Goal: Use online tool/utility: Utilize a website feature to perform a specific function

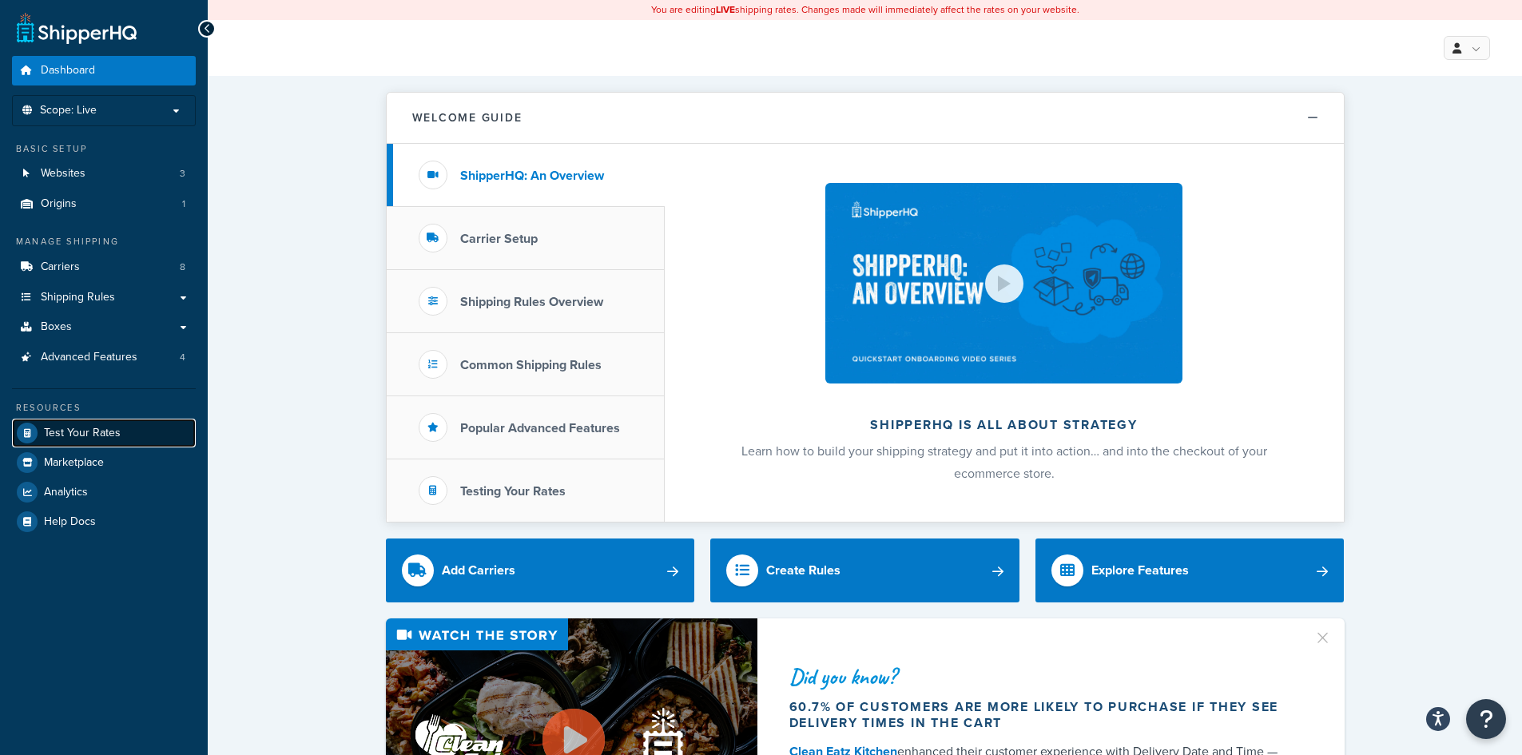
click at [66, 433] on span "Test Your Rates" at bounding box center [82, 434] width 77 height 14
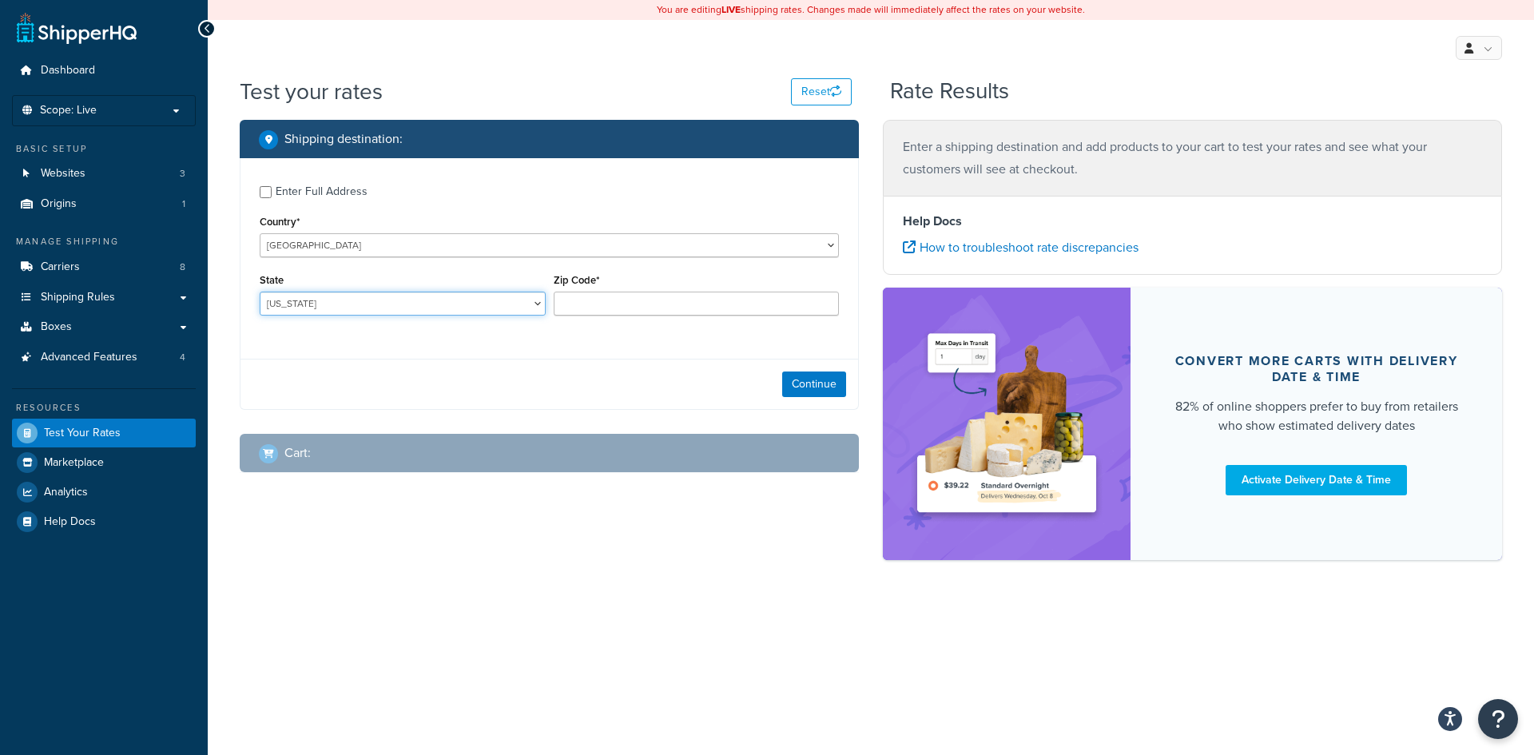
click at [345, 294] on select "[US_STATE] [US_STATE] [US_STATE] [US_STATE] [US_STATE] Armed Forces Americas Ar…" at bounding box center [403, 304] width 286 height 24
click at [340, 305] on select "[US_STATE] [US_STATE] [US_STATE] [US_STATE] [US_STATE] Armed Forces Americas Ar…" at bounding box center [403, 304] width 286 height 24
select select "AK"
click at [260, 293] on select "[US_STATE] [US_STATE] [US_STATE] [US_STATE] [US_STATE] Armed Forces Americas Ar…" at bounding box center [403, 304] width 286 height 24
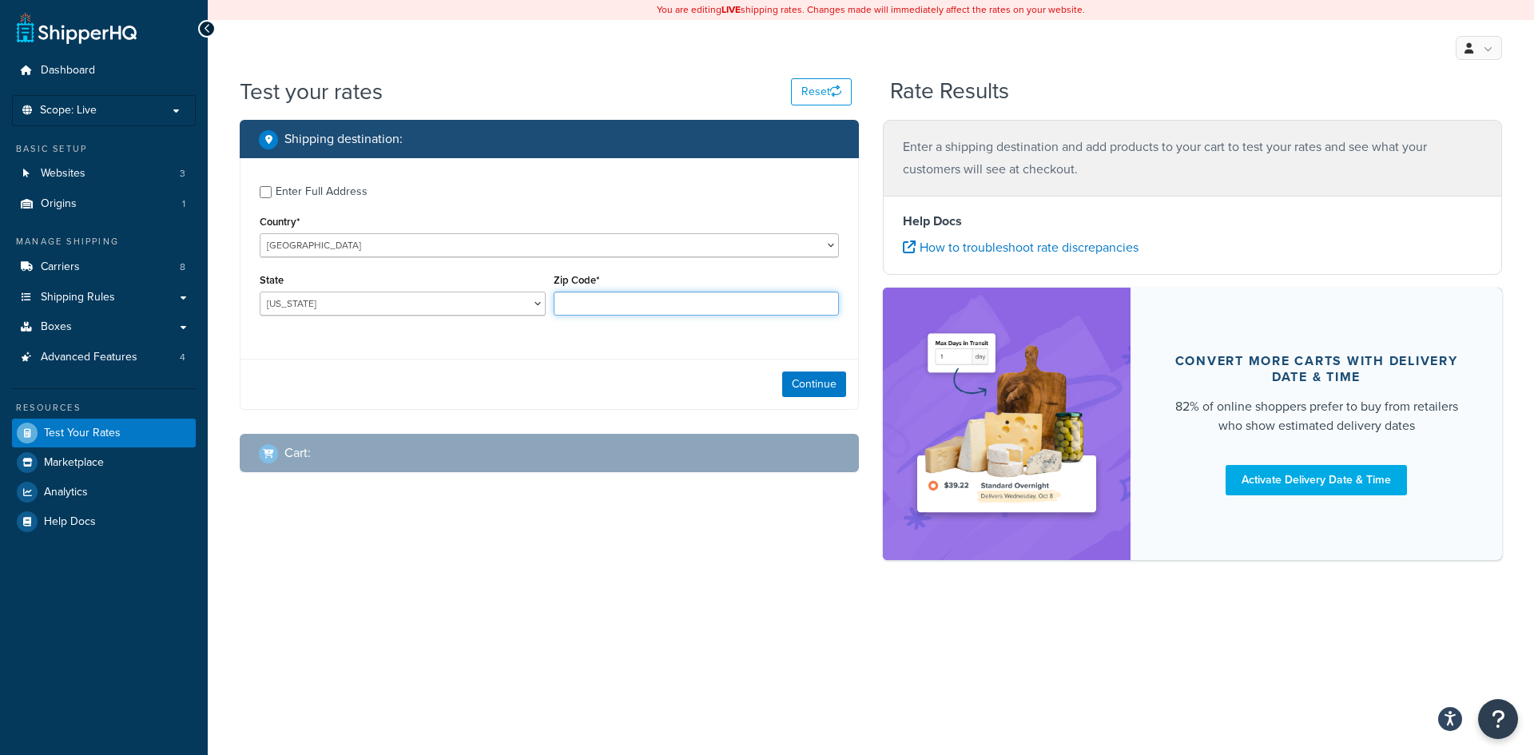
click at [612, 304] on input "Zip Code*" at bounding box center [697, 304] width 286 height 24
type input "99705"
click at [801, 388] on button "Continue" at bounding box center [814, 385] width 64 height 26
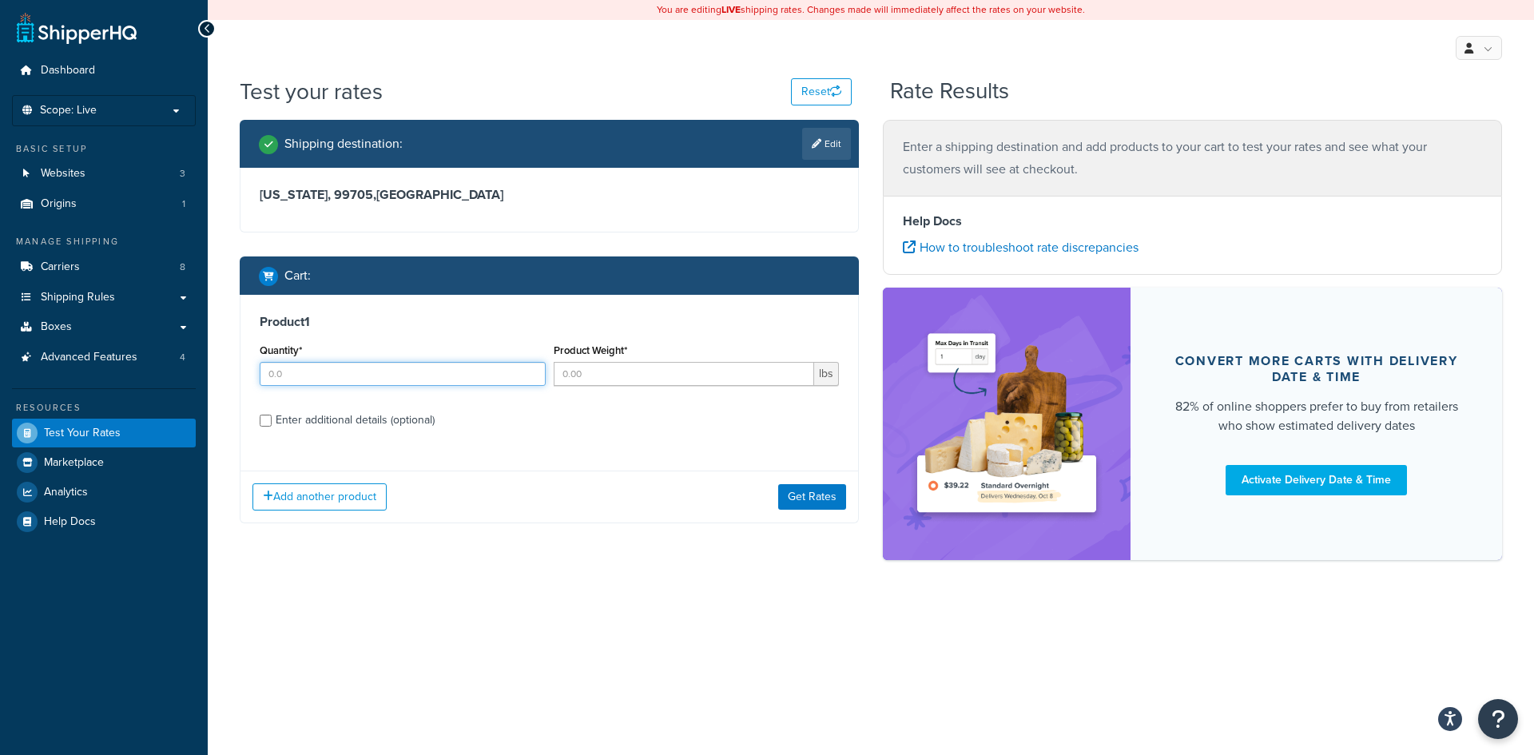
click at [414, 382] on input "Quantity*" at bounding box center [403, 374] width 286 height 24
type input "12"
click at [761, 374] on input "Product Weight*" at bounding box center [684, 374] width 261 height 24
type input "17"
click at [271, 419] on input "Enter additional details (optional)" at bounding box center [266, 421] width 12 height 12
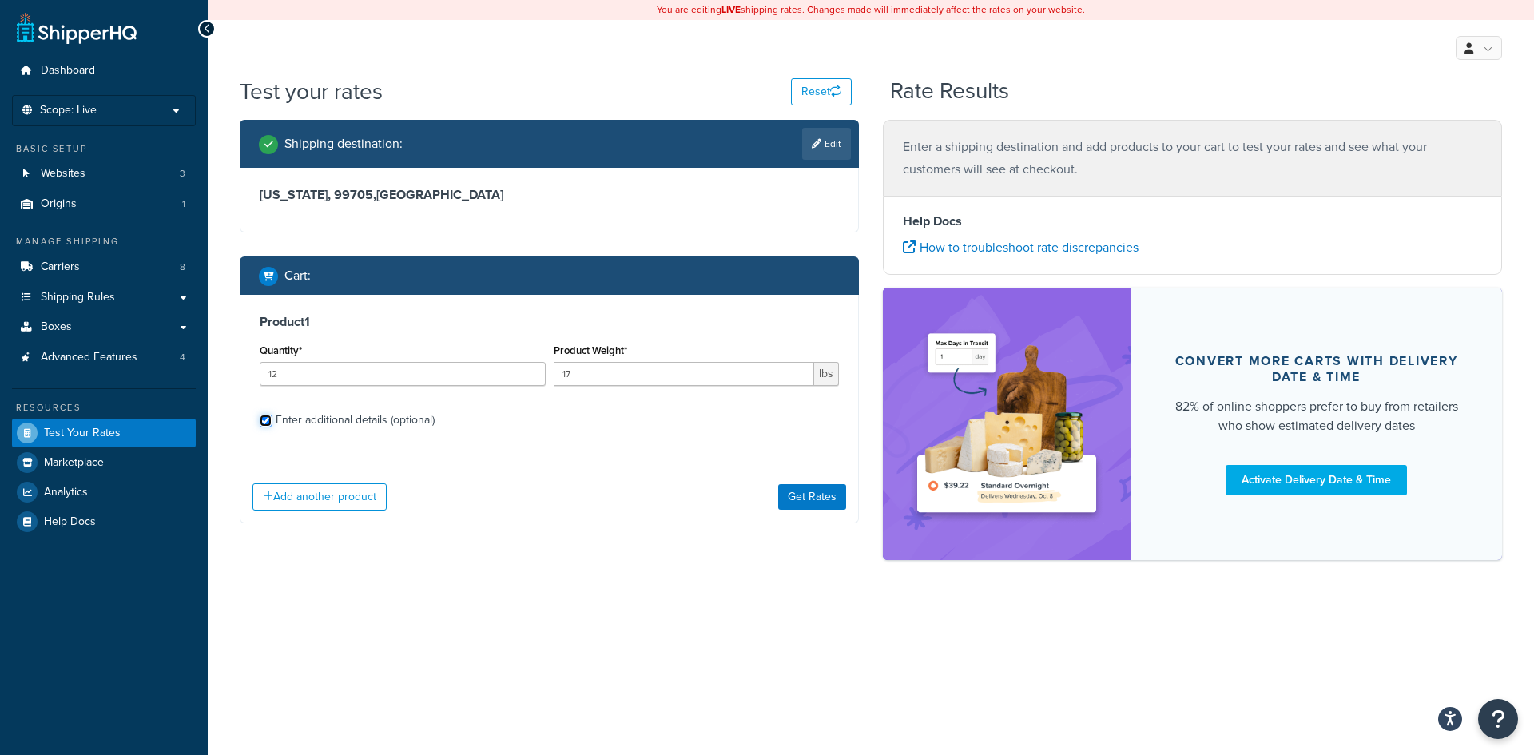
checkbox input "true"
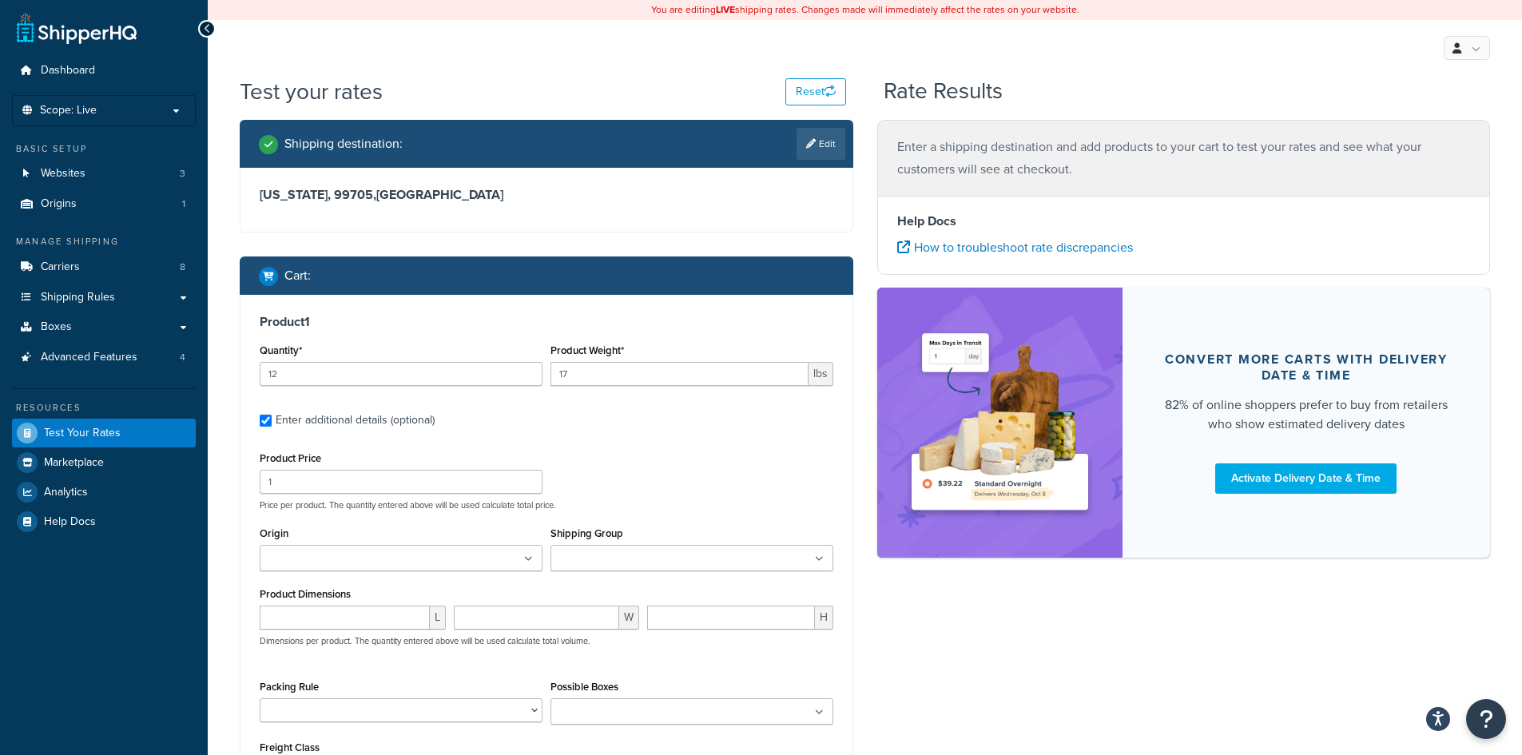
click at [307, 554] on input "Origin" at bounding box center [334, 560] width 141 height 18
click at [345, 634] on div "L" at bounding box center [353, 624] width 194 height 36
click at [356, 621] on input "number" at bounding box center [345, 618] width 170 height 24
type input "32"
type input "20"
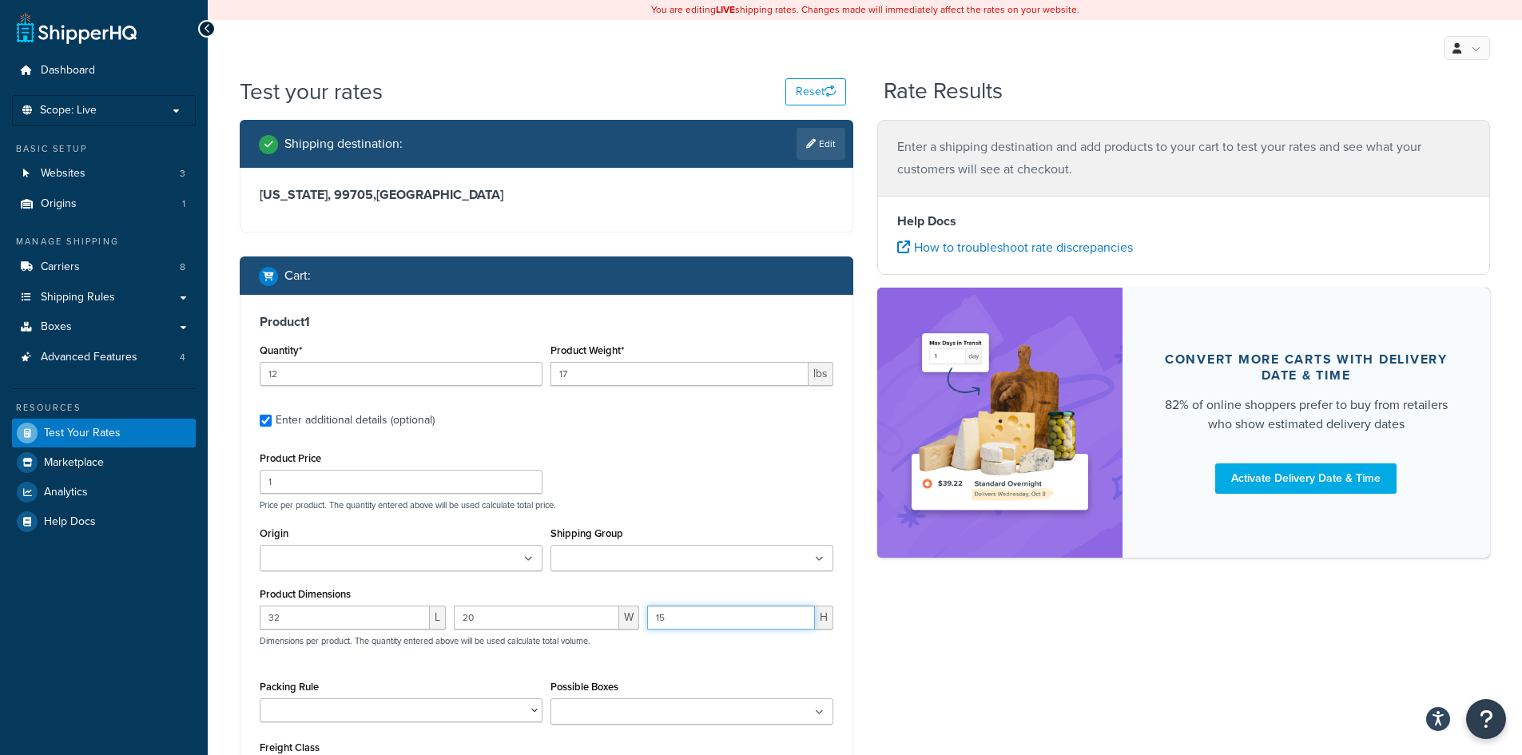
type input "15"
click at [647, 471] on div "Product Price 1 Price per product. The quantity entered above will be used calc…" at bounding box center [547, 478] width 582 height 63
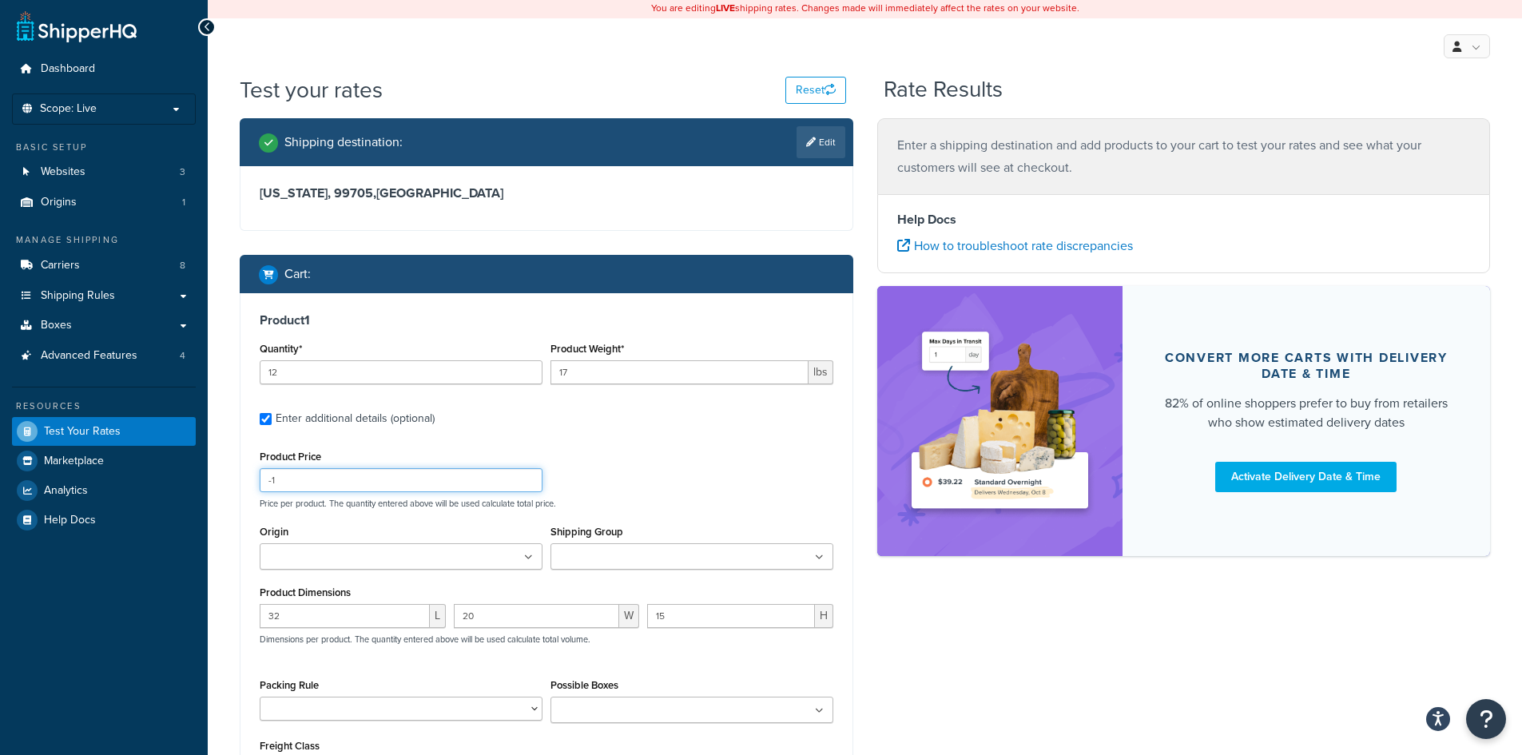
scroll to position [160, 0]
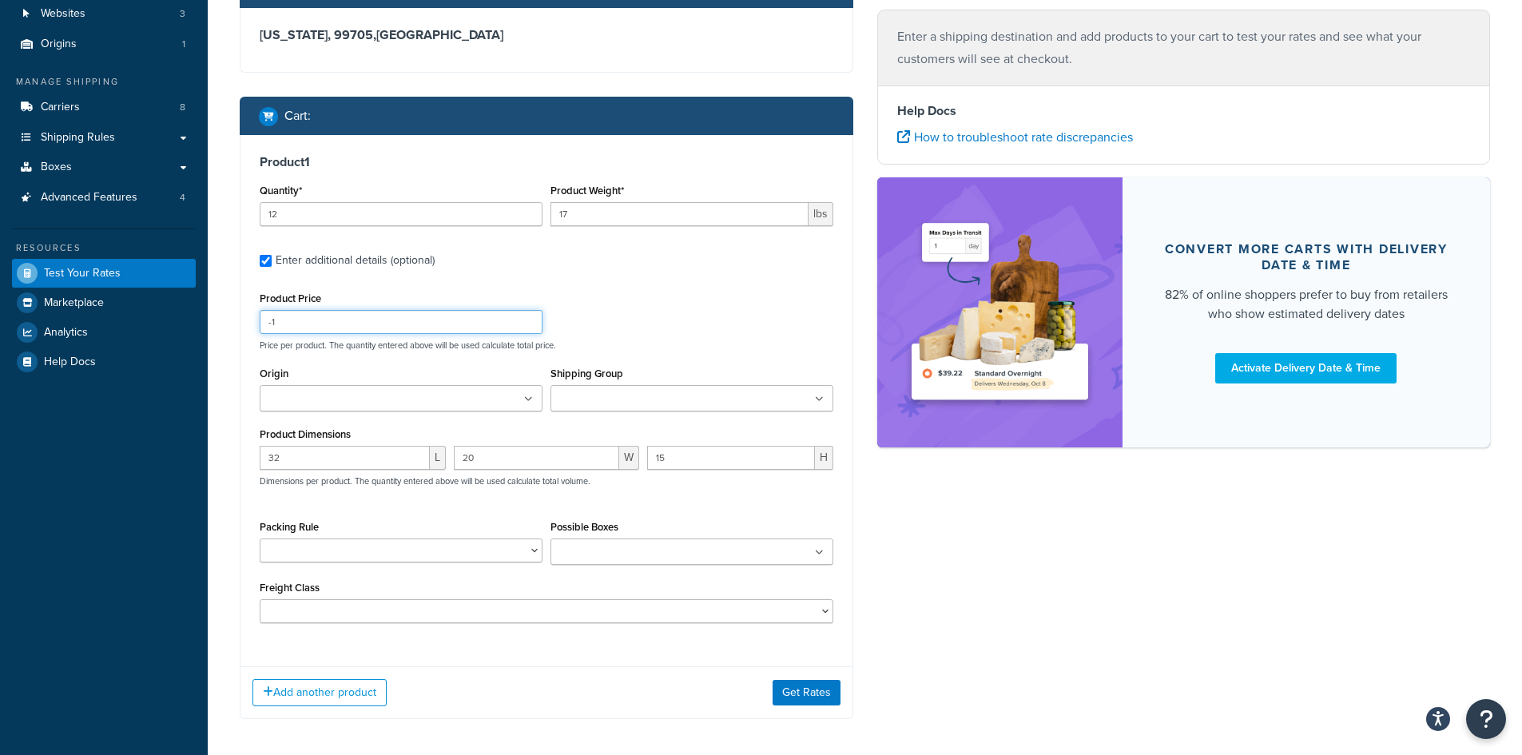
type input "-1"
click at [805, 692] on button "Get Rates" at bounding box center [807, 693] width 68 height 26
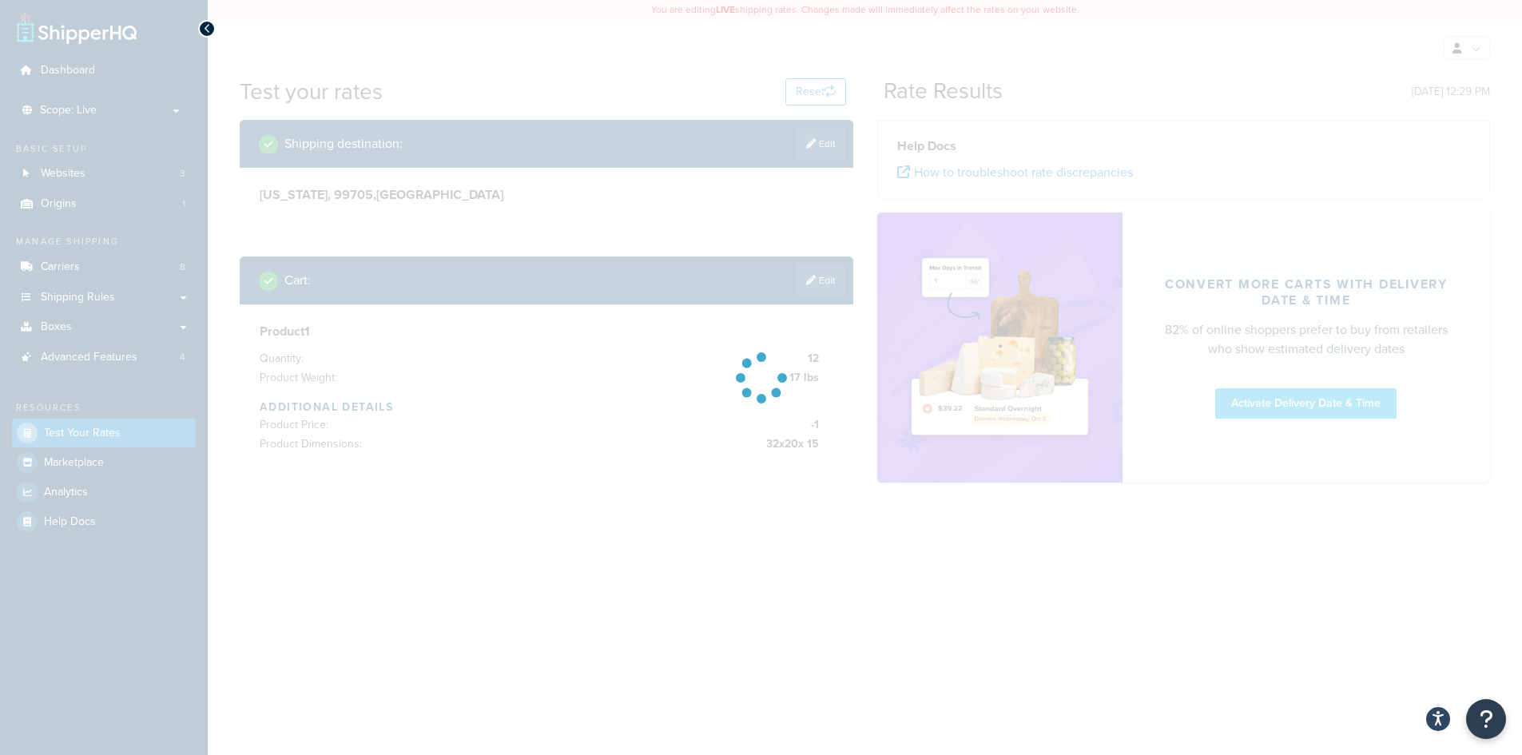
scroll to position [0, 0]
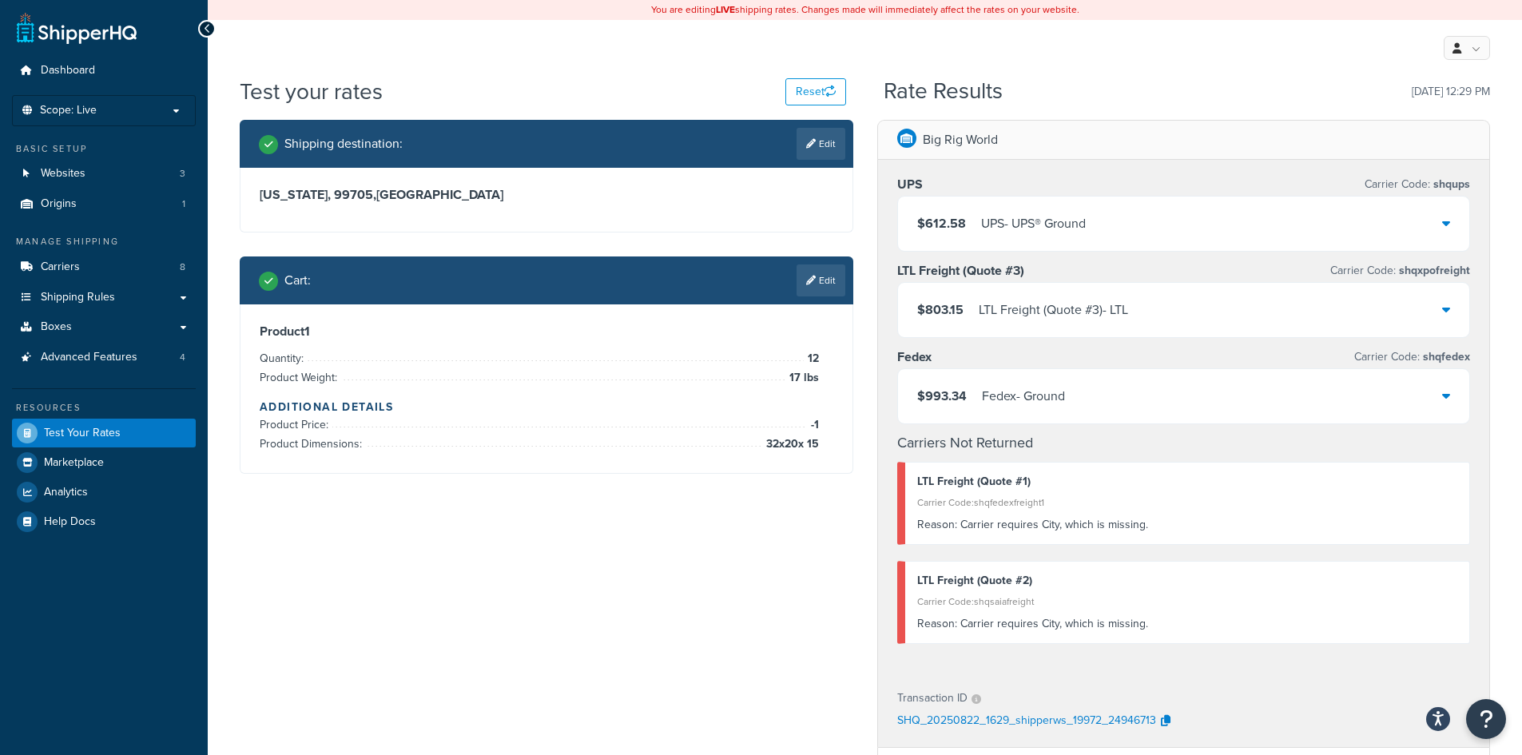
click at [1442, 316] on icon at bounding box center [1446, 309] width 8 height 13
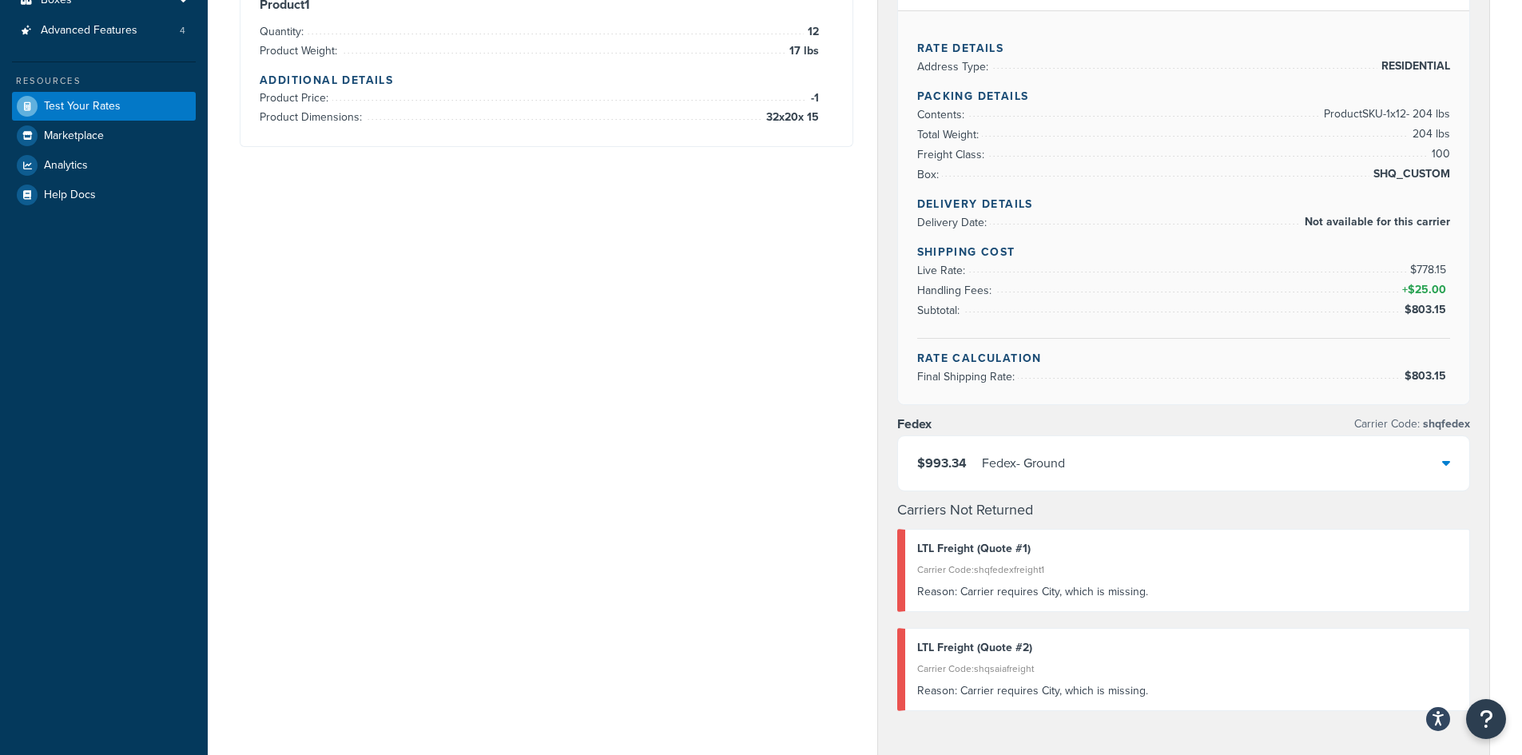
scroll to position [288, 0]
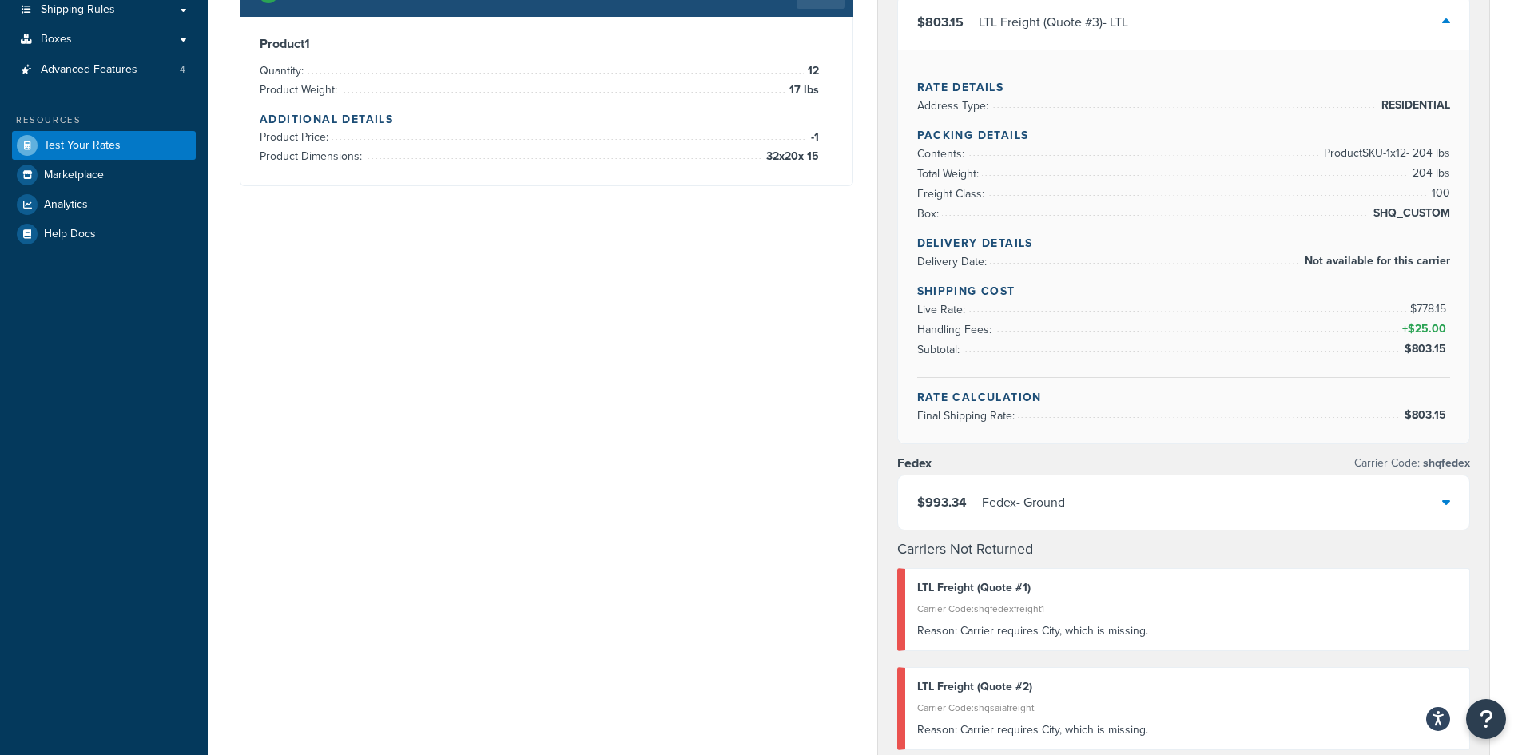
click at [1443, 492] on div "$993.34 Fedex - Ground" at bounding box center [1184, 502] width 572 height 54
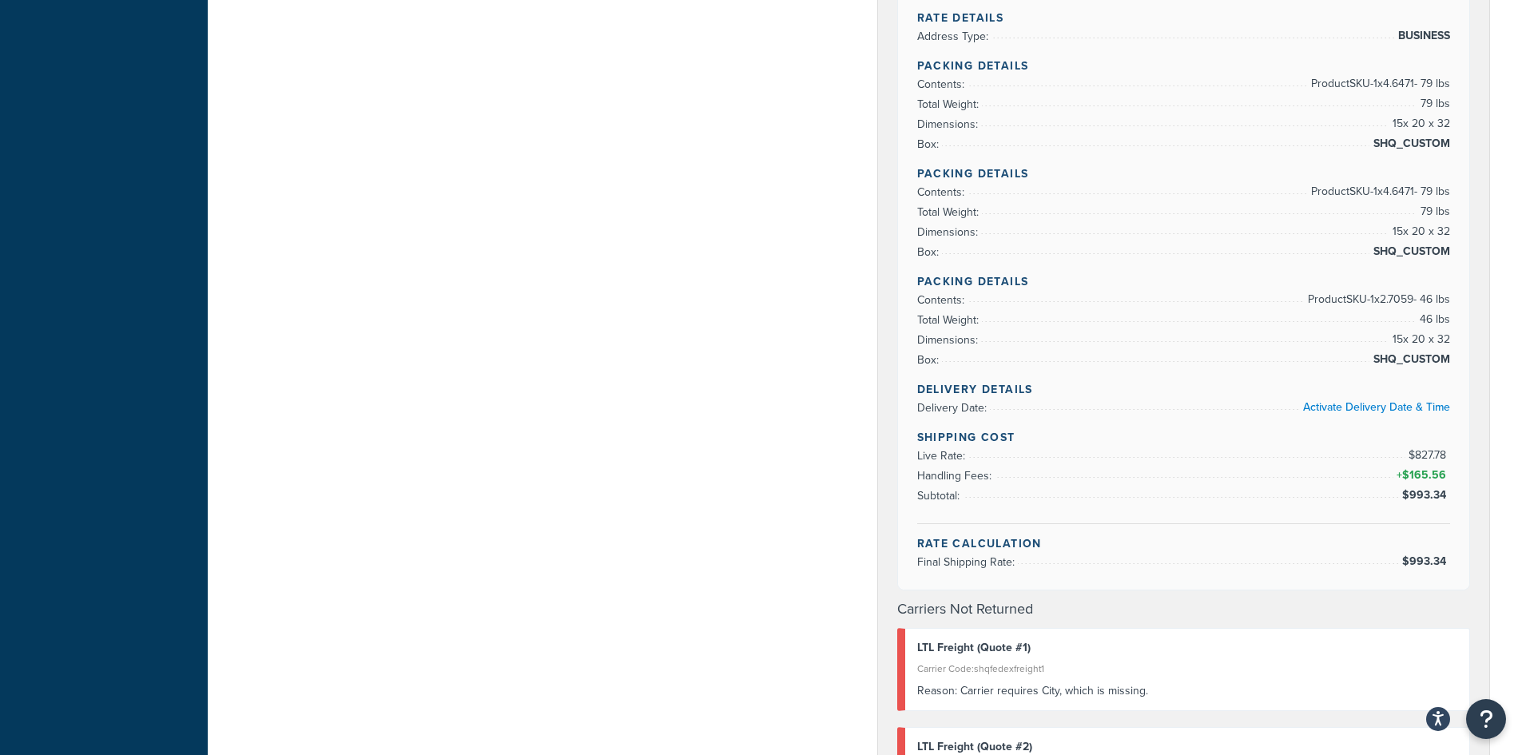
scroll to position [799, 0]
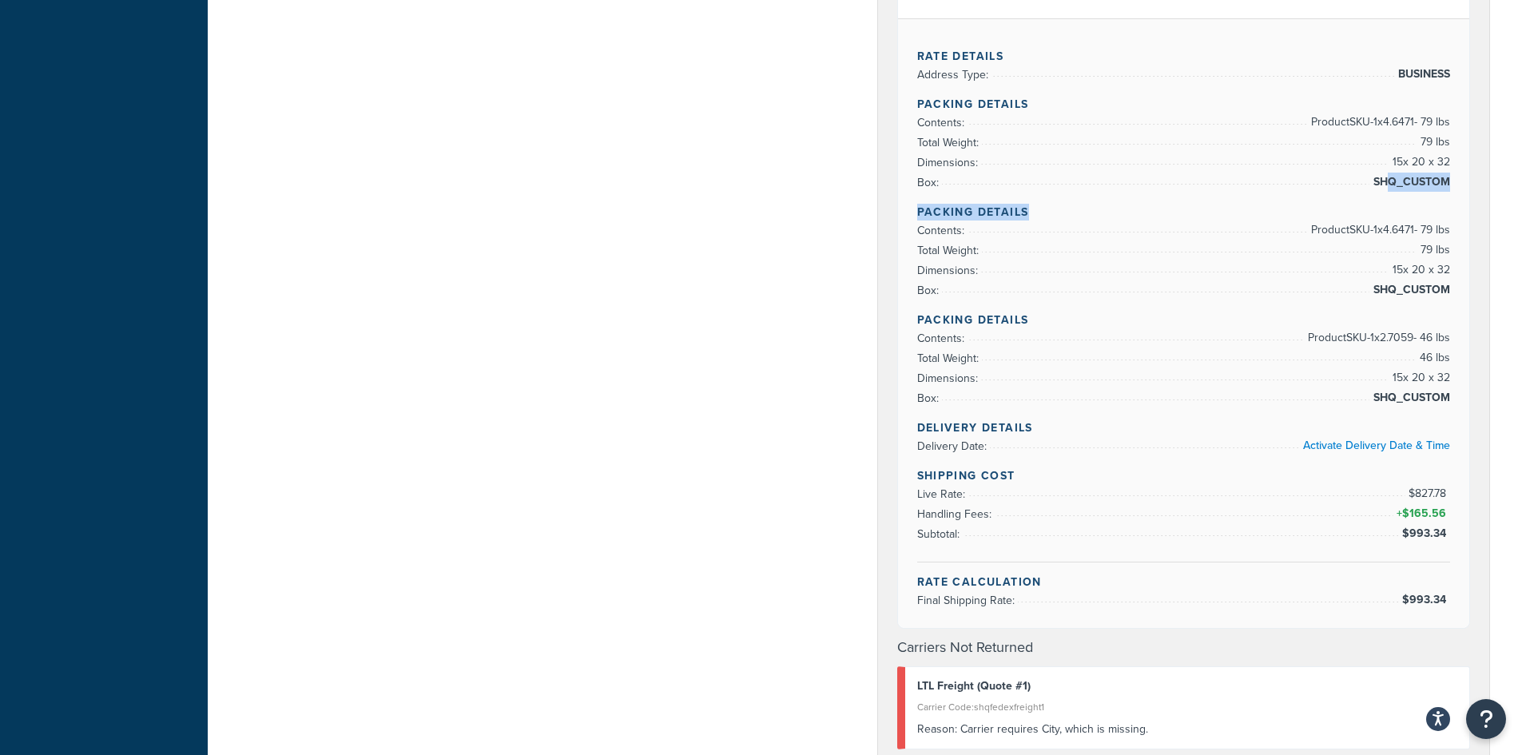
drag, startPoint x: 1387, startPoint y: 191, endPoint x: 1468, endPoint y: 201, distance: 81.4
click at [1468, 201] on div "Rate Details Address Type: BUSINESS Packing Details Contents: Product SKU-1 x 4…" at bounding box center [1184, 323] width 572 height 610
click at [1460, 205] on div "Rate Details Address Type: BUSINESS Packing Details Contents: Product SKU-1 x 4…" at bounding box center [1184, 323] width 572 height 610
drag, startPoint x: 1467, startPoint y: 178, endPoint x: 1375, endPoint y: 173, distance: 92.1
click at [1375, 173] on div "Rate Details Address Type: BUSINESS Packing Details Contents: Product SKU-1 x 4…" at bounding box center [1184, 323] width 572 height 610
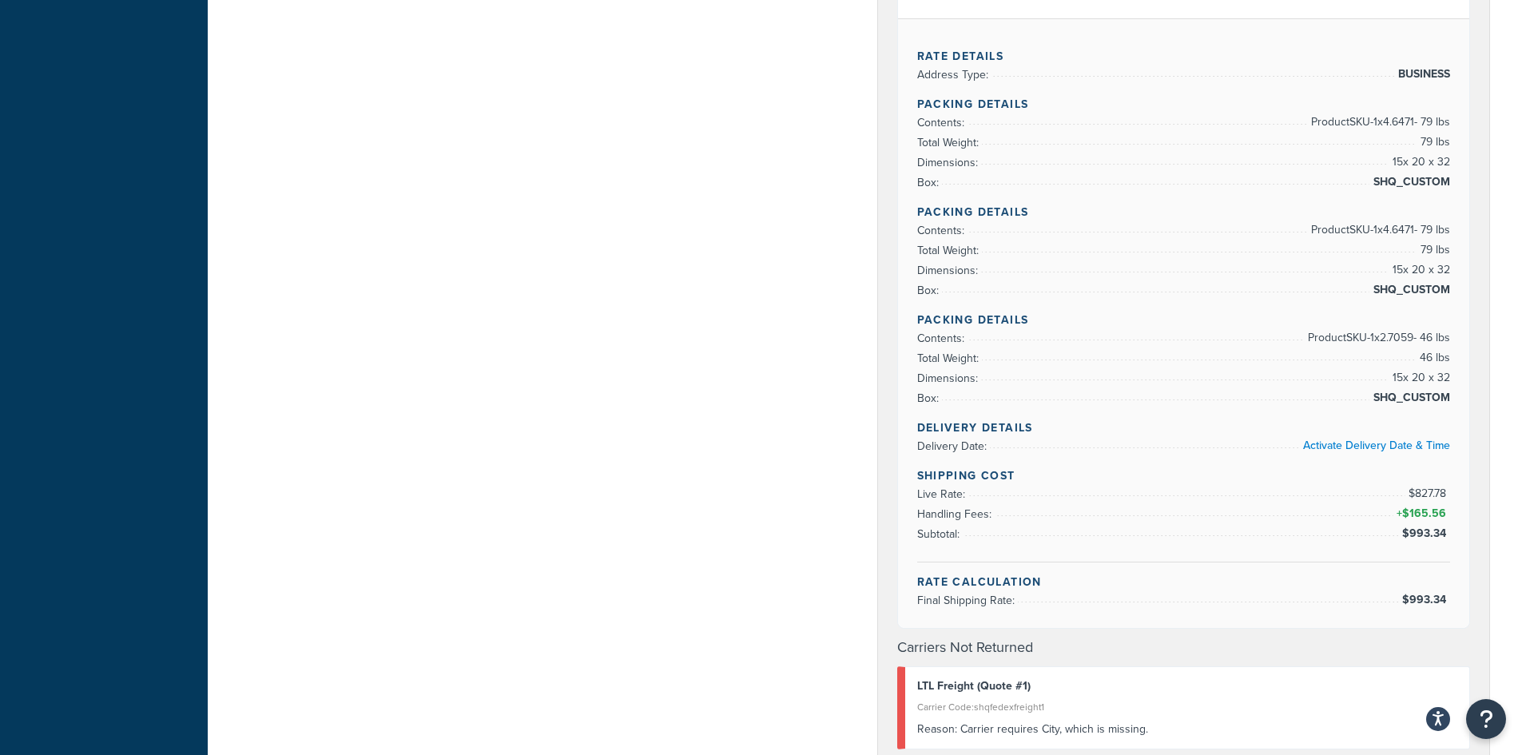
click at [671, 149] on div "Shipping destination : Edit [US_STATE], 99705 , [GEOGRAPHIC_DATA] Cart : Edit P…" at bounding box center [865, 325] width 1274 height 2009
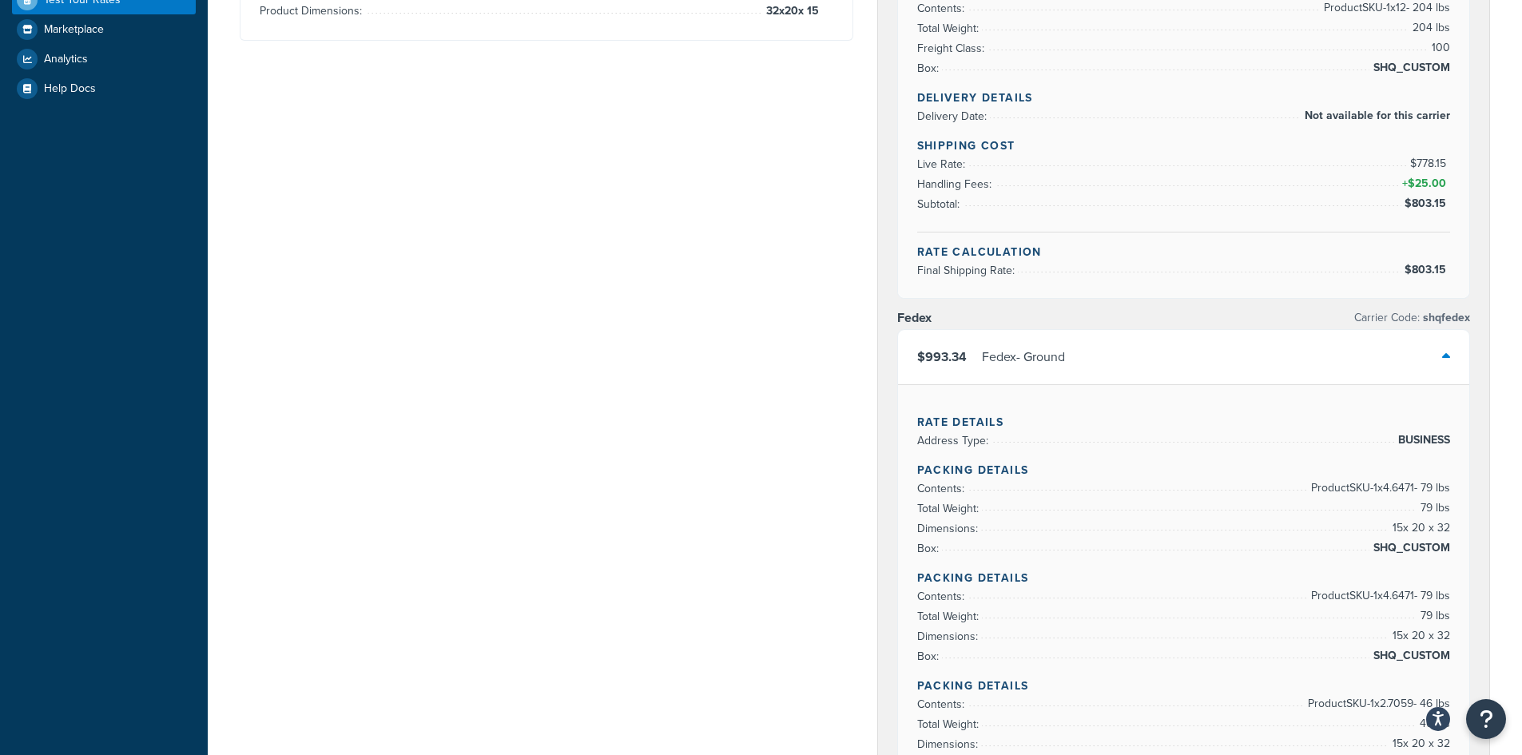
scroll to position [479, 0]
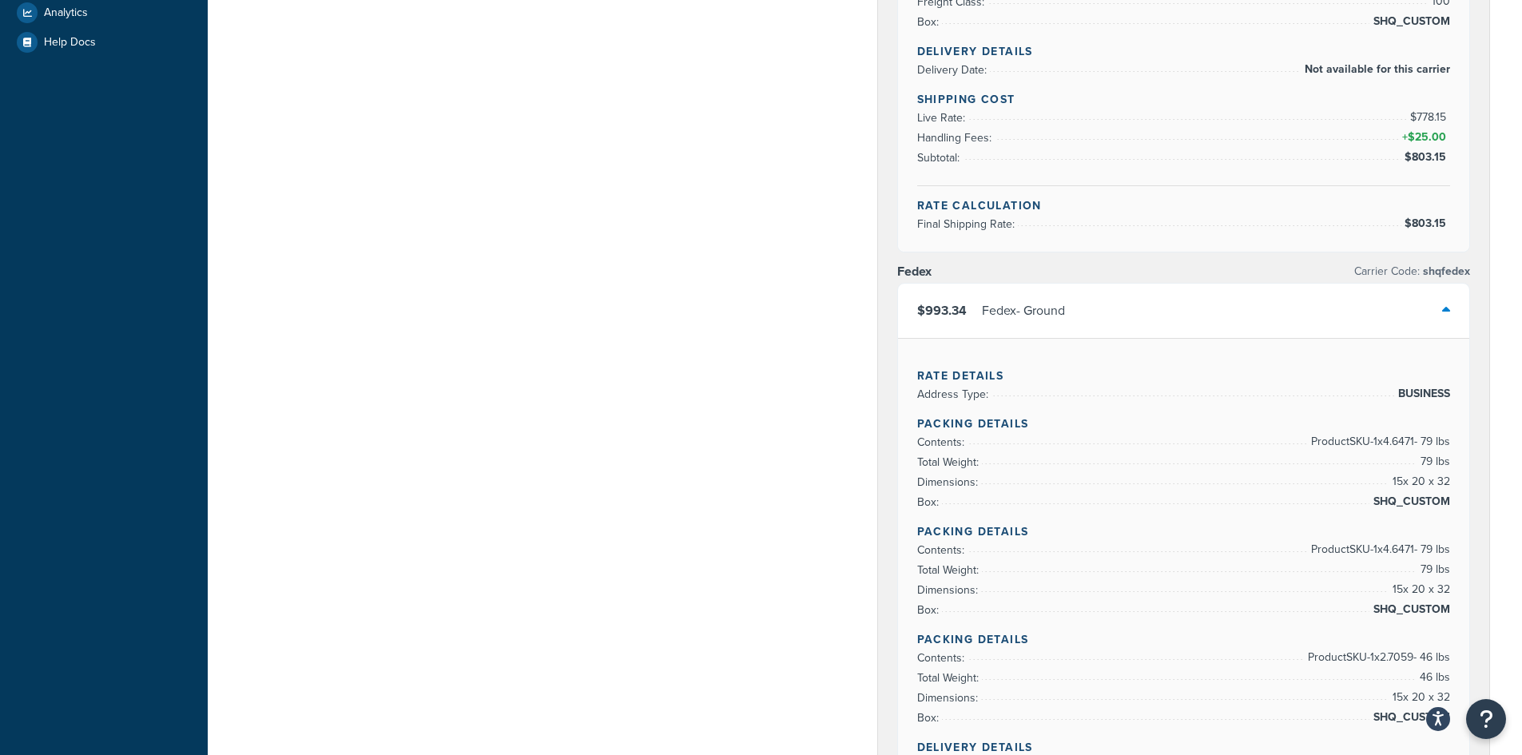
drag, startPoint x: 1411, startPoint y: 491, endPoint x: 560, endPoint y: 280, distance: 876.5
click at [560, 280] on div "Shipping destination : Edit [US_STATE], 99705 , [GEOGRAPHIC_DATA] Cart : Edit P…" at bounding box center [865, 644] width 1274 height 2009
drag, startPoint x: 560, startPoint y: 280, endPoint x: 530, endPoint y: 260, distance: 36.8
click at [530, 260] on div "Shipping destination : Edit [US_STATE], 99705 , [GEOGRAPHIC_DATA] Cart : Edit P…" at bounding box center [865, 644] width 1274 height 2009
